Goal: Task Accomplishment & Management: Manage account settings

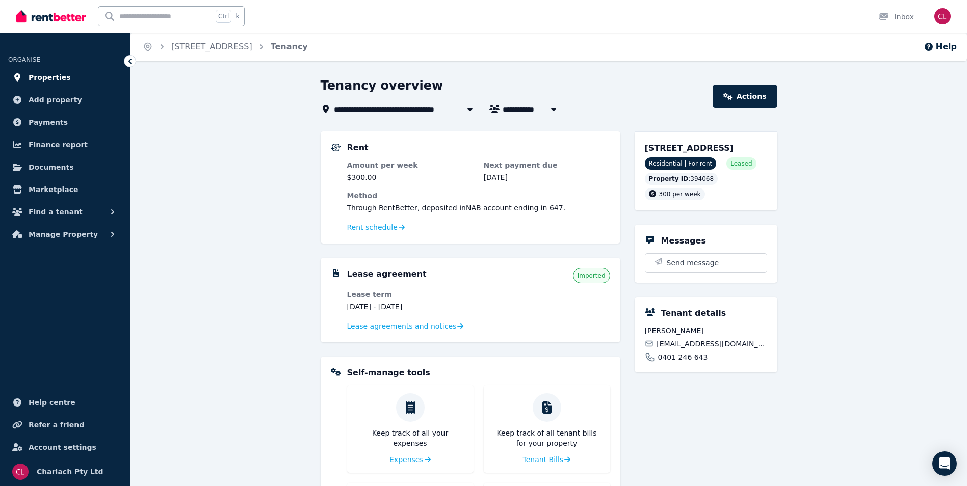
click at [54, 83] on span "Properties" at bounding box center [50, 77] width 42 height 12
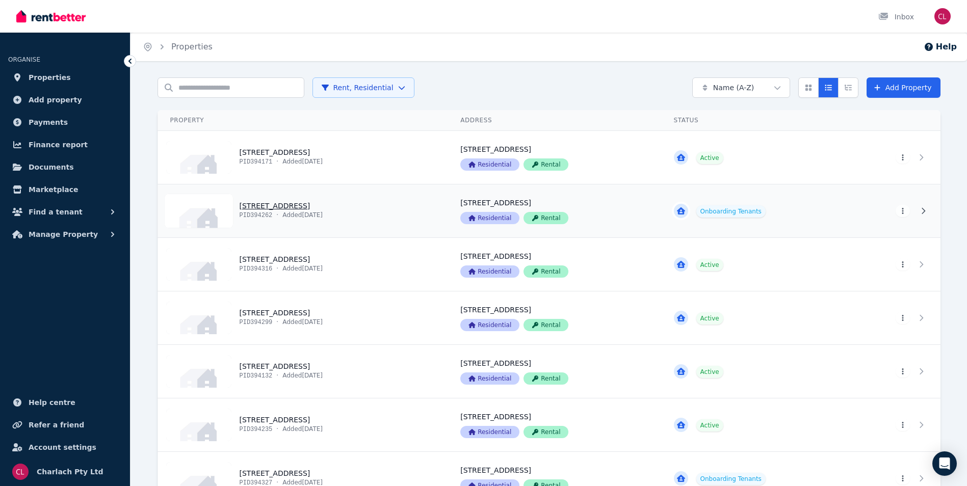
click at [287, 209] on link "View property details" at bounding box center [303, 211] width 291 height 53
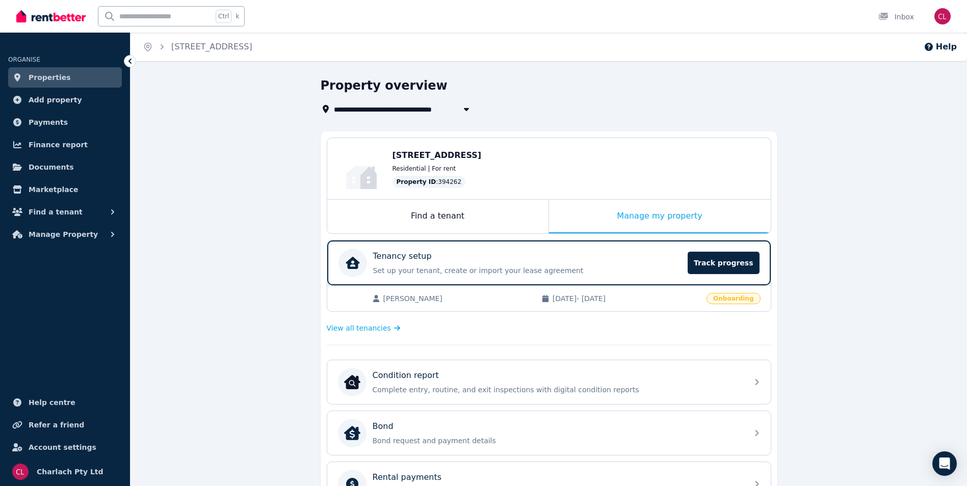
click at [467, 109] on icon "button" at bounding box center [465, 109] width 5 height 3
type input "**********"
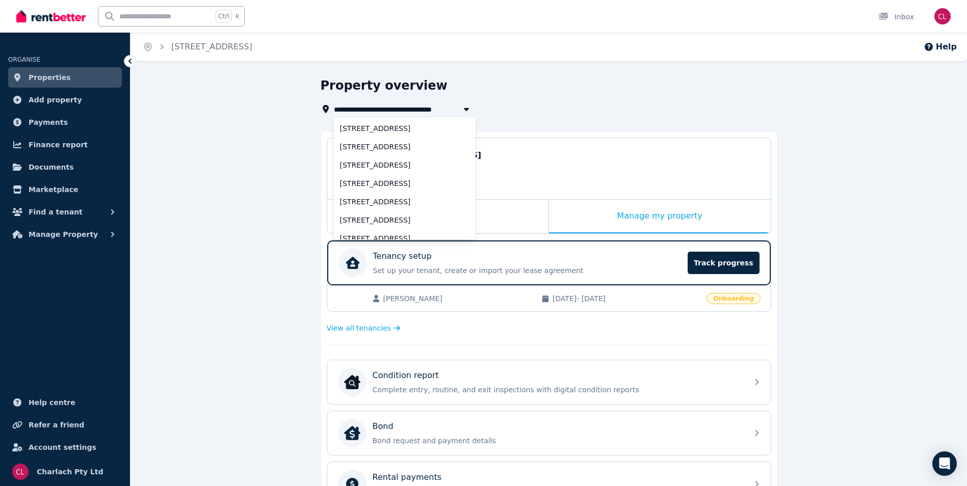
scroll to position [210, 0]
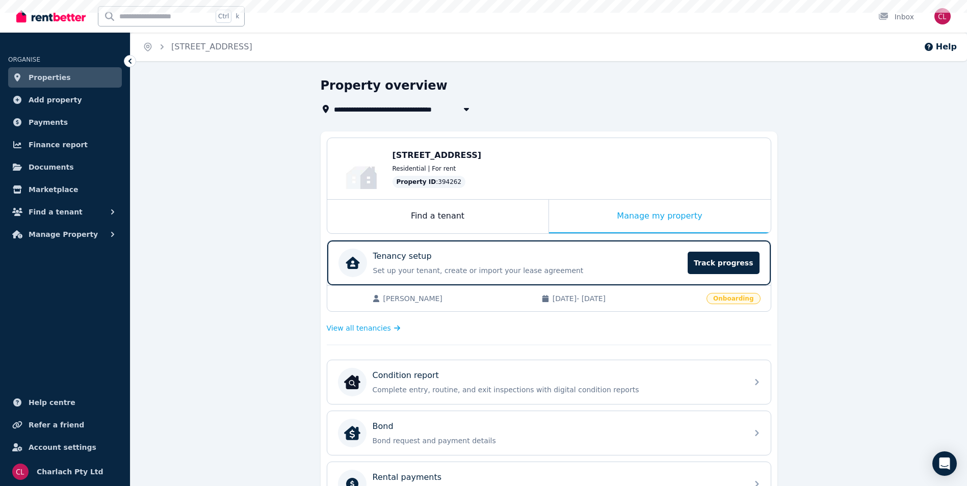
click at [542, 99] on div "**********" at bounding box center [546, 96] width 451 height 38
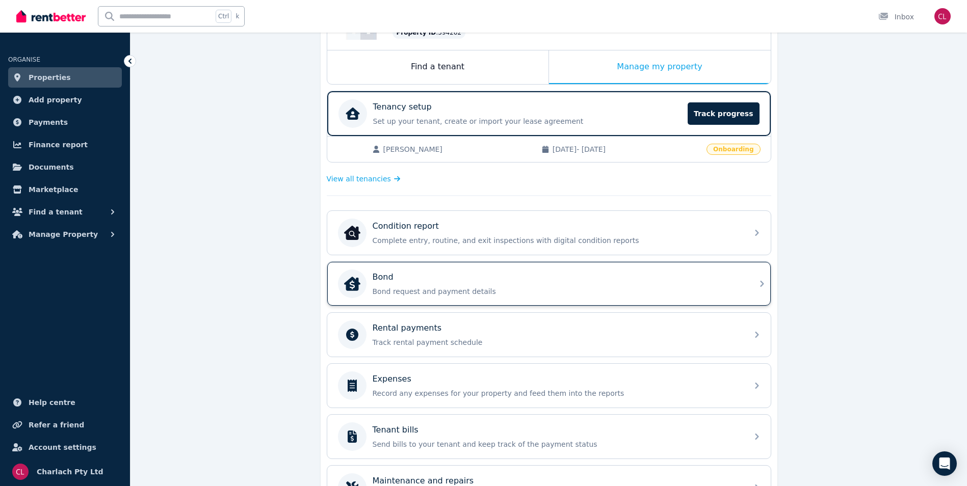
scroll to position [153, 0]
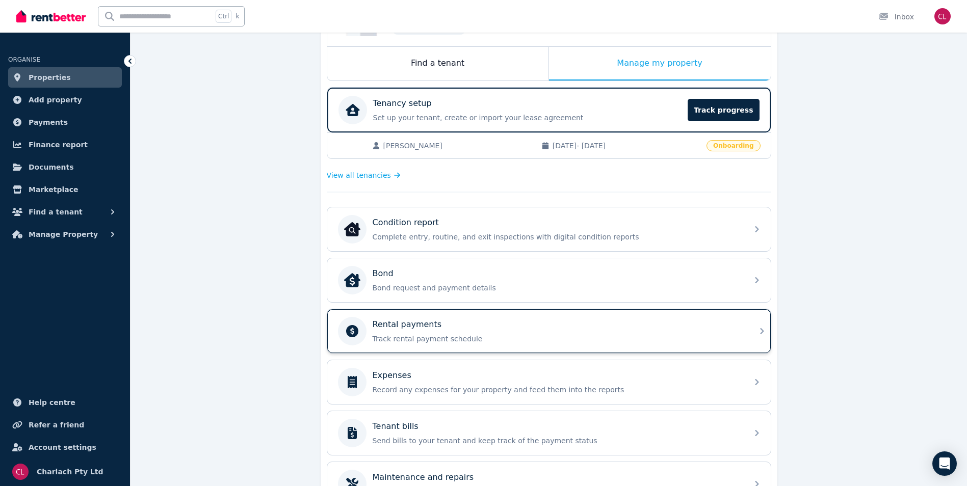
click at [466, 321] on div "Rental payments" at bounding box center [557, 325] width 369 height 12
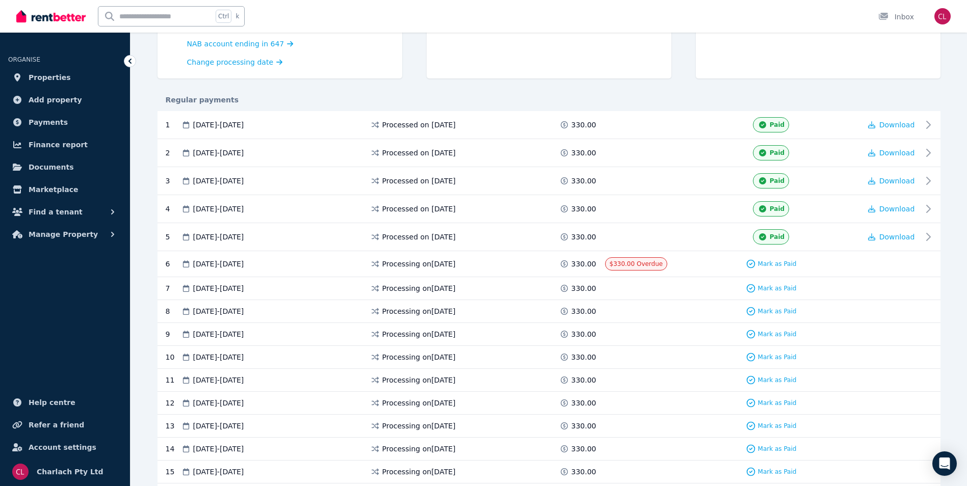
scroll to position [158, 0]
click at [789, 265] on span "Mark as Paid" at bounding box center [777, 263] width 39 height 8
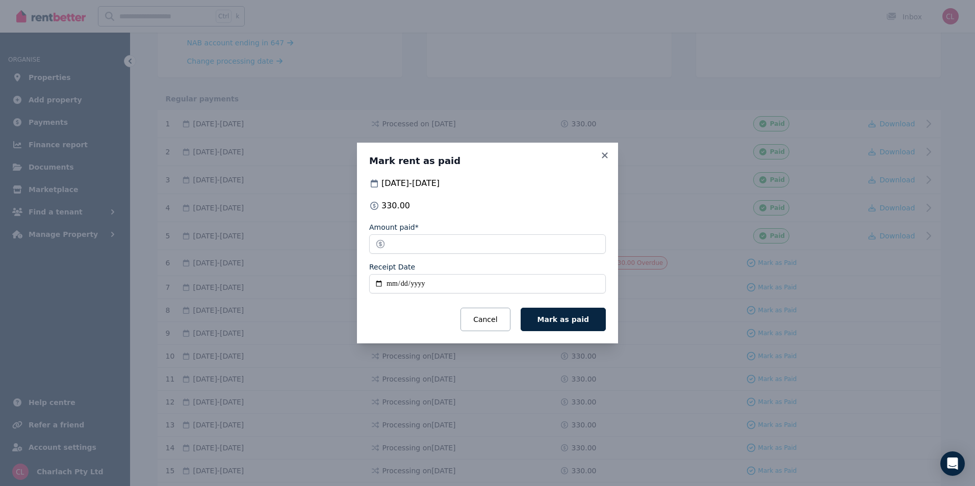
click at [395, 285] on input "Receipt Date" at bounding box center [487, 283] width 237 height 19
type input "**********"
click at [573, 316] on span "Mark as paid" at bounding box center [562, 320] width 51 height 8
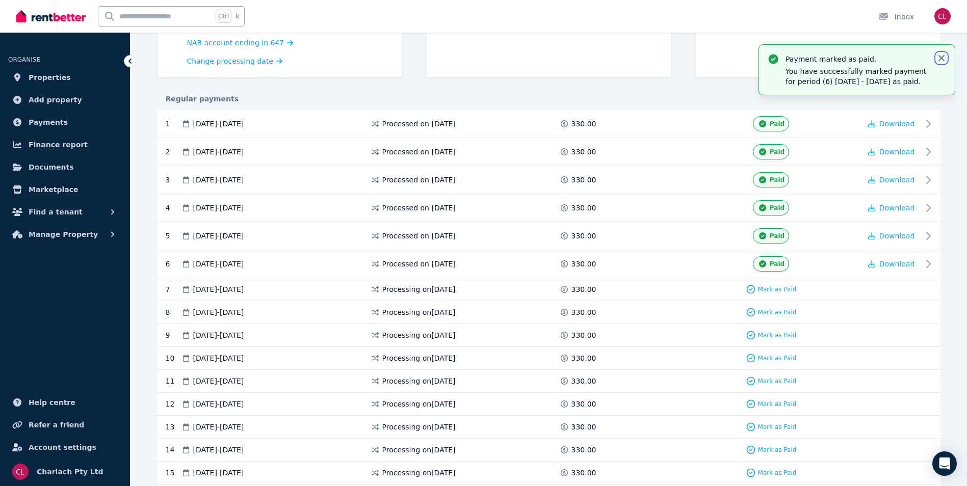
click at [944, 56] on icon "button" at bounding box center [942, 58] width 6 height 6
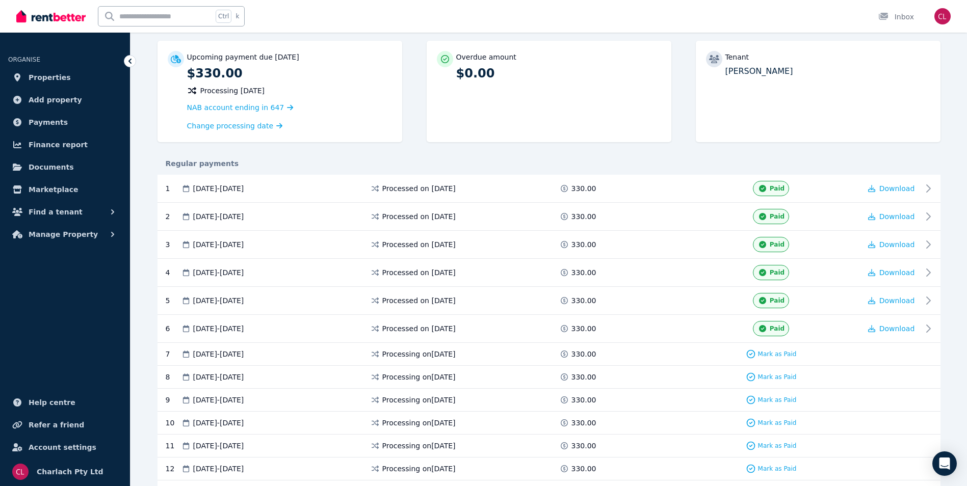
scroll to position [0, 0]
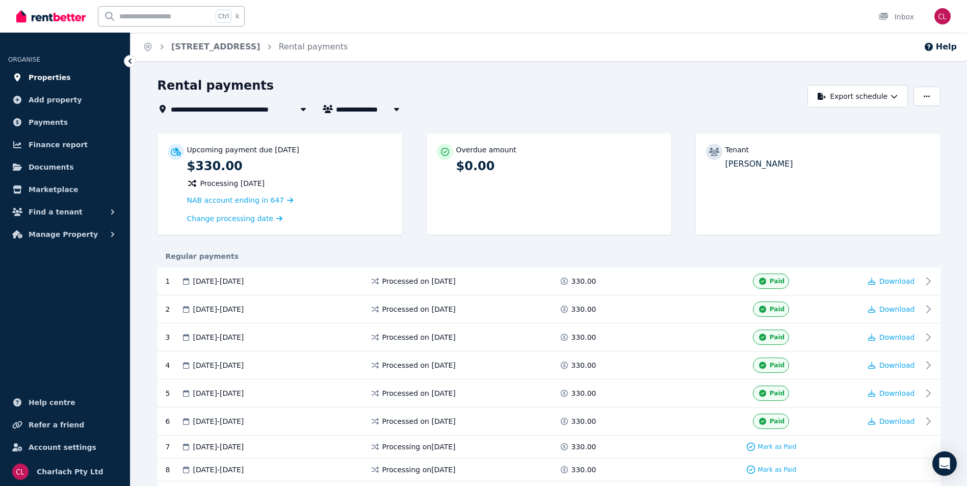
click at [42, 77] on span "Properties" at bounding box center [50, 77] width 42 height 12
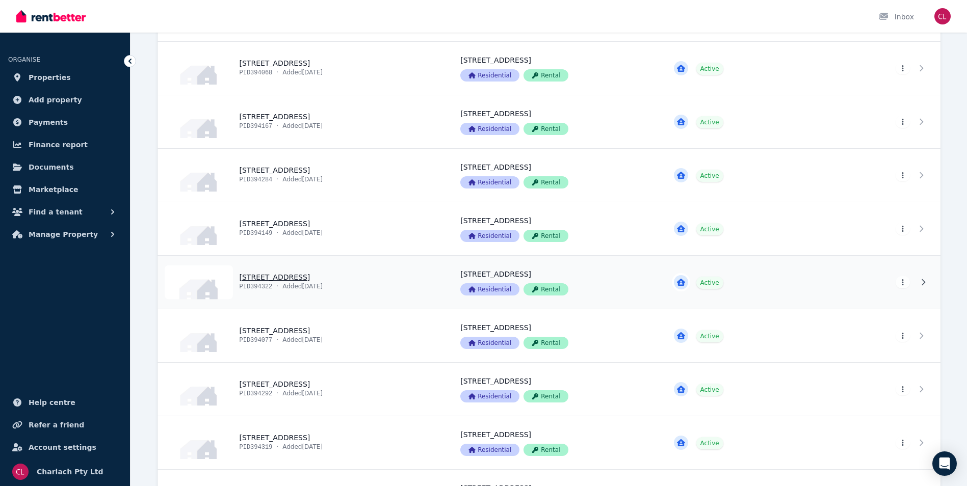
scroll to position [2294, 0]
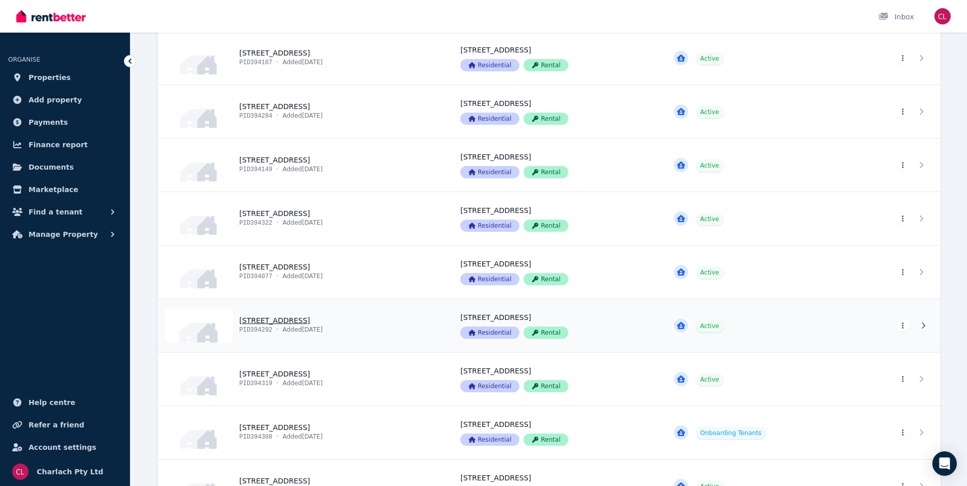
click at [302, 323] on link "View property details" at bounding box center [303, 325] width 291 height 53
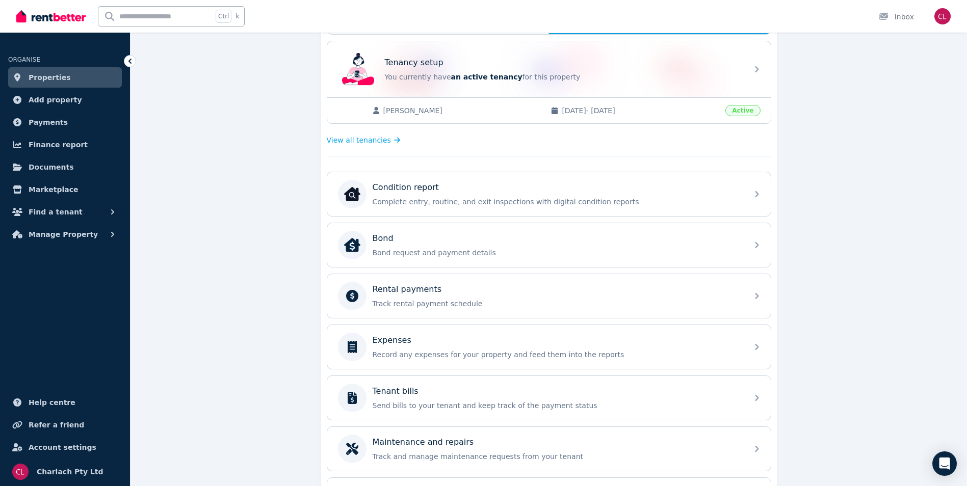
scroll to position [204, 0]
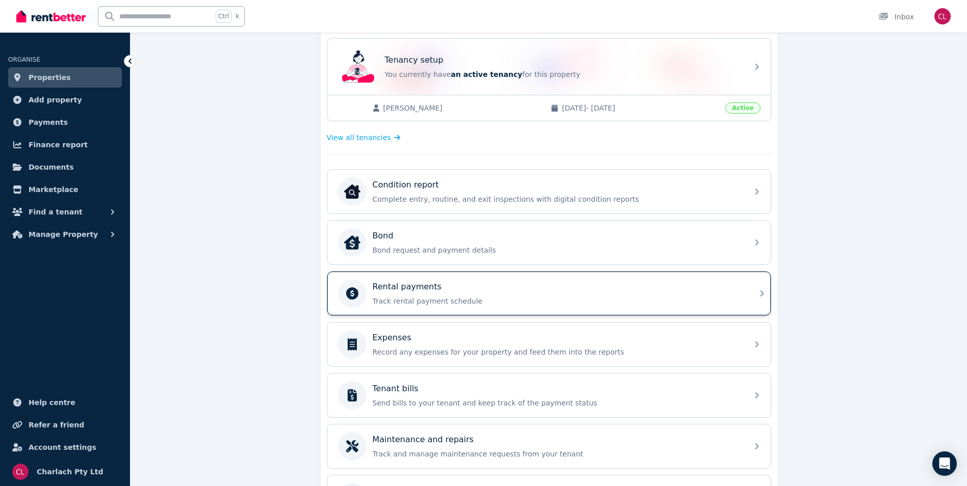
click at [548, 289] on div "Rental payments" at bounding box center [557, 287] width 369 height 12
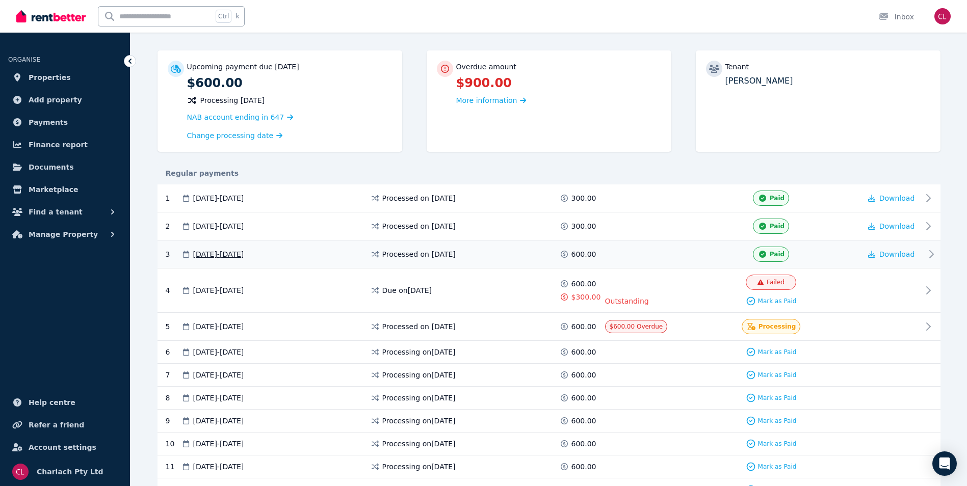
scroll to position [102, 0]
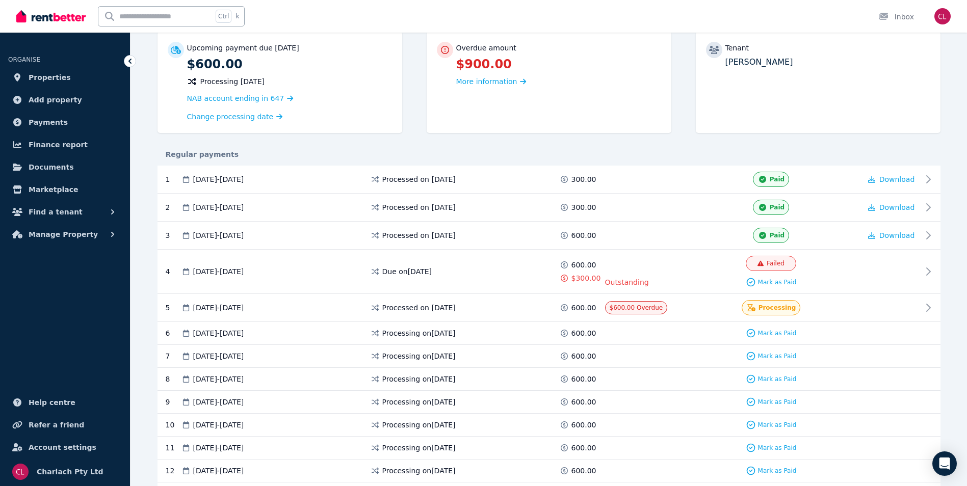
drag, startPoint x: 593, startPoint y: 417, endPoint x: 706, endPoint y: 512, distance: 147.6
click at [706, 384] on html "**********" at bounding box center [483, 141] width 967 height 486
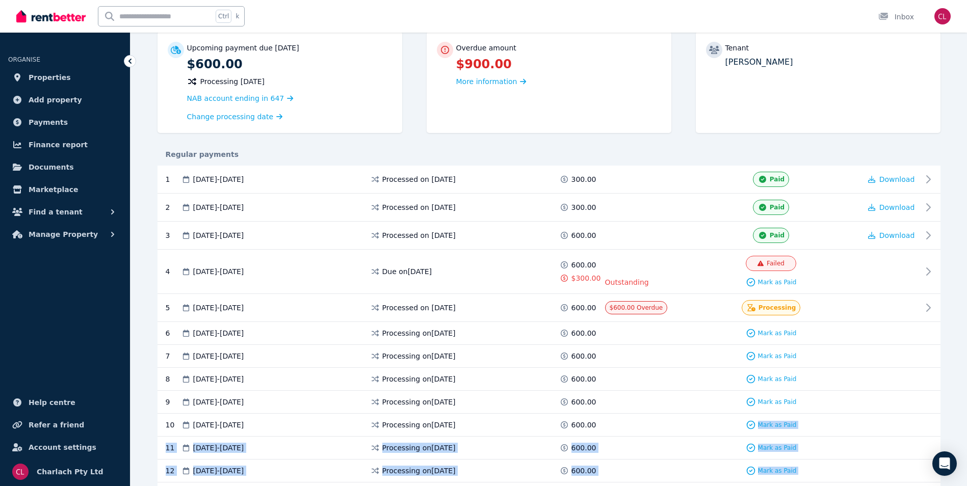
scroll to position [156, 0]
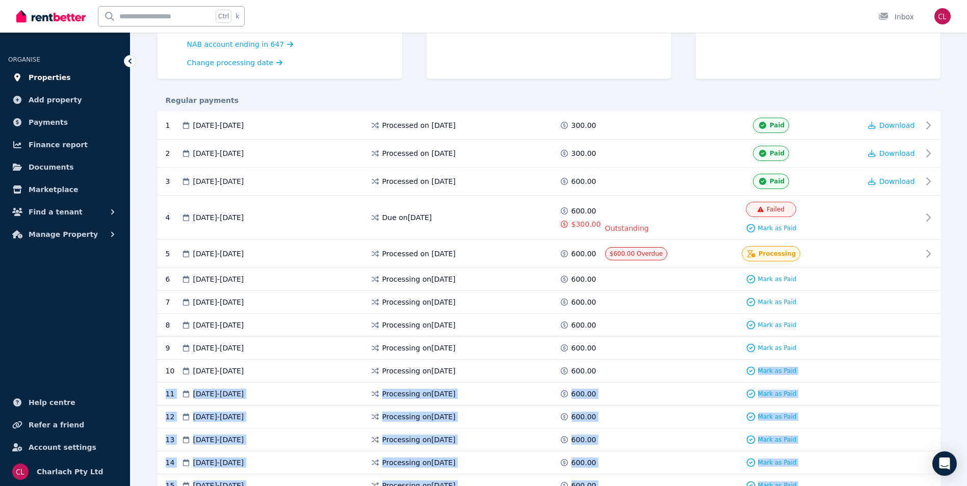
click at [48, 76] on span "Properties" at bounding box center [50, 77] width 42 height 12
